Goal: Information Seeking & Learning: Compare options

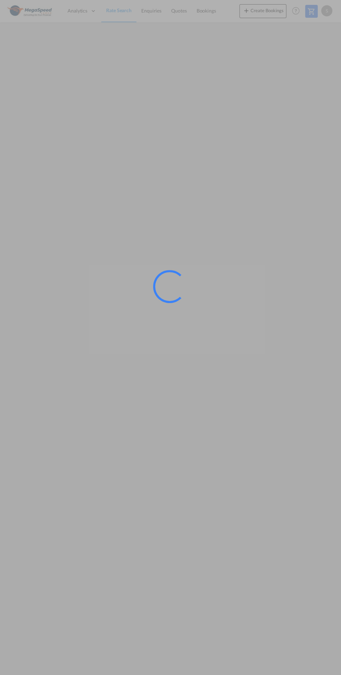
click at [149, 423] on div at bounding box center [170, 337] width 341 height 675
click at [172, 556] on div at bounding box center [170, 337] width 341 height 675
click at [169, 502] on div at bounding box center [170, 337] width 341 height 675
